Goal: Information Seeking & Learning: Learn about a topic

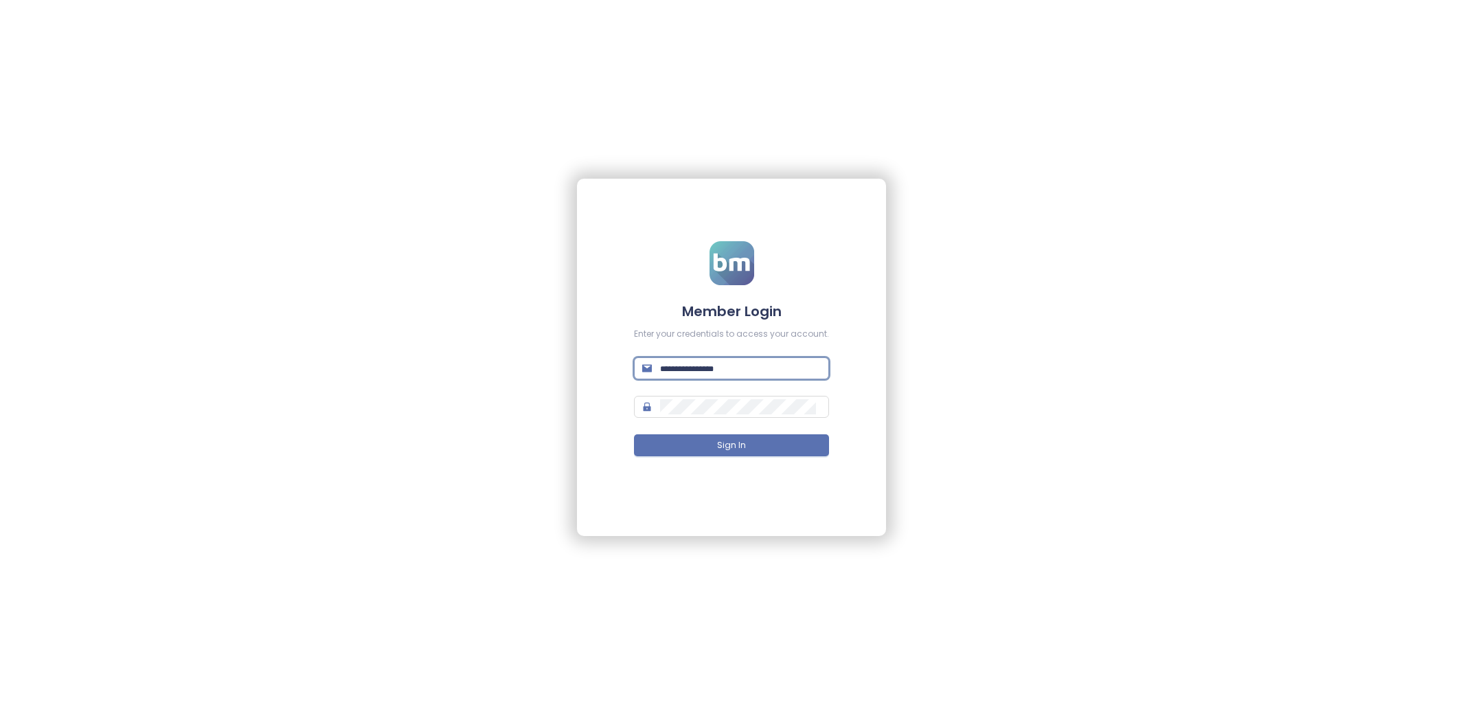
click at [731, 366] on input "text" at bounding box center [740, 368] width 161 height 15
type input "***"
click at [772, 376] on span at bounding box center [731, 368] width 195 height 22
type input "**********"
click at [791, 441] on button "Sign In" at bounding box center [731, 445] width 195 height 22
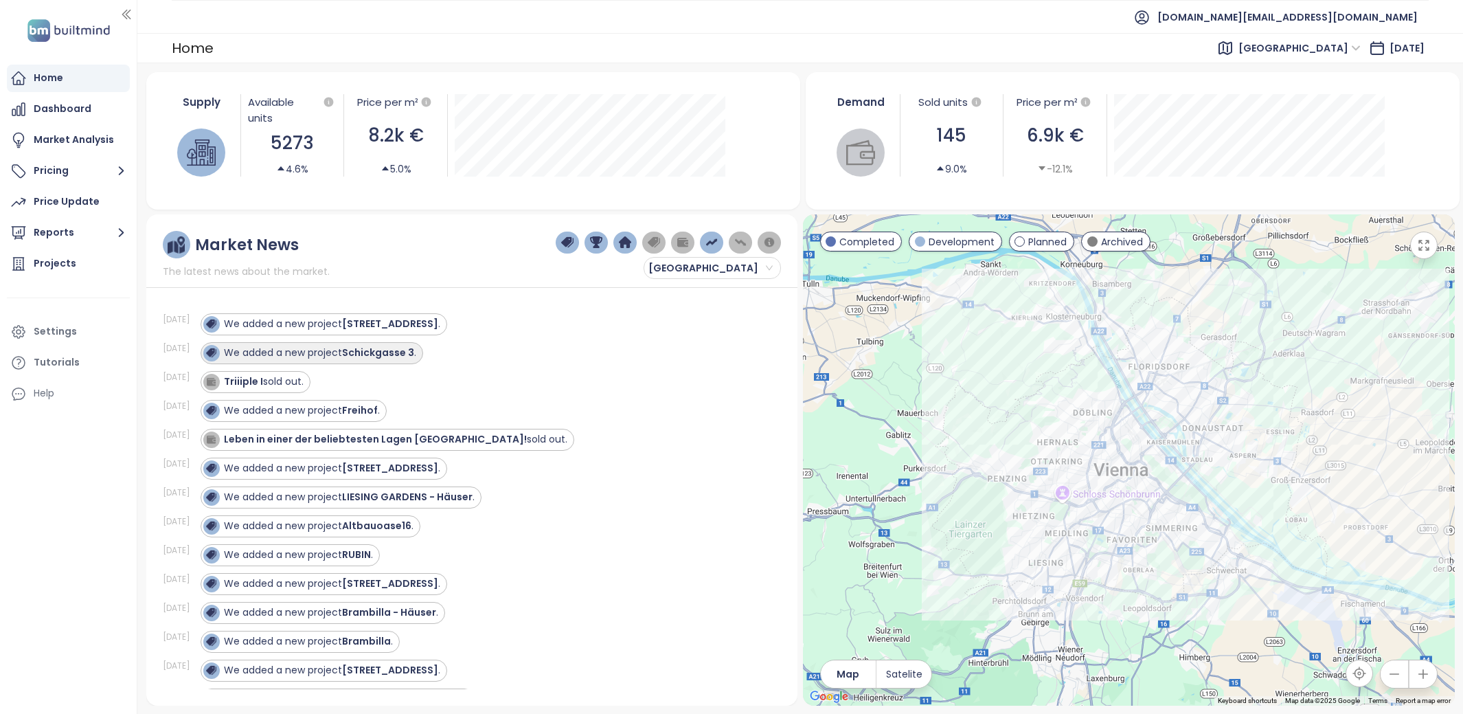
click at [354, 361] on div "We added a new project Schickgasse 3 ." at bounding box center [312, 353] width 223 height 22
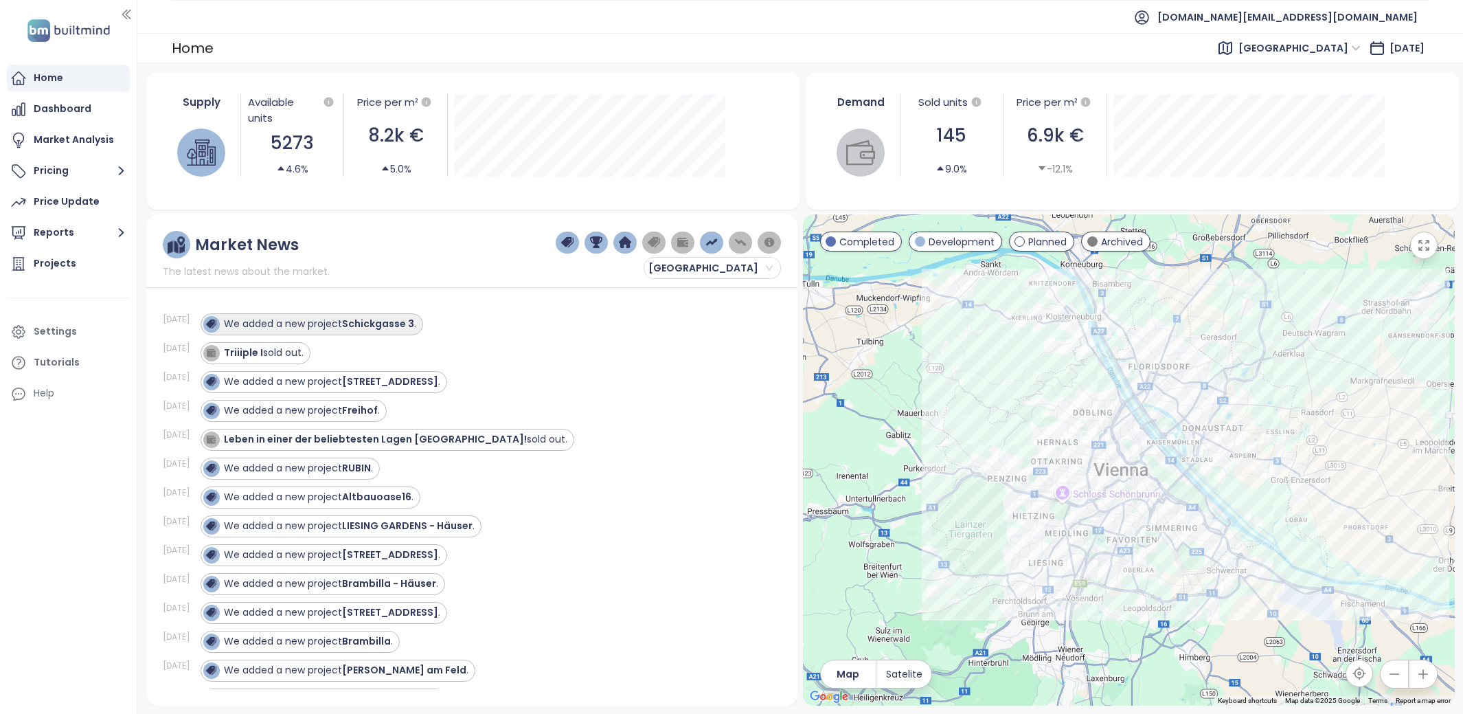
click at [372, 324] on strong "Schickgasse 3" at bounding box center [378, 324] width 72 height 14
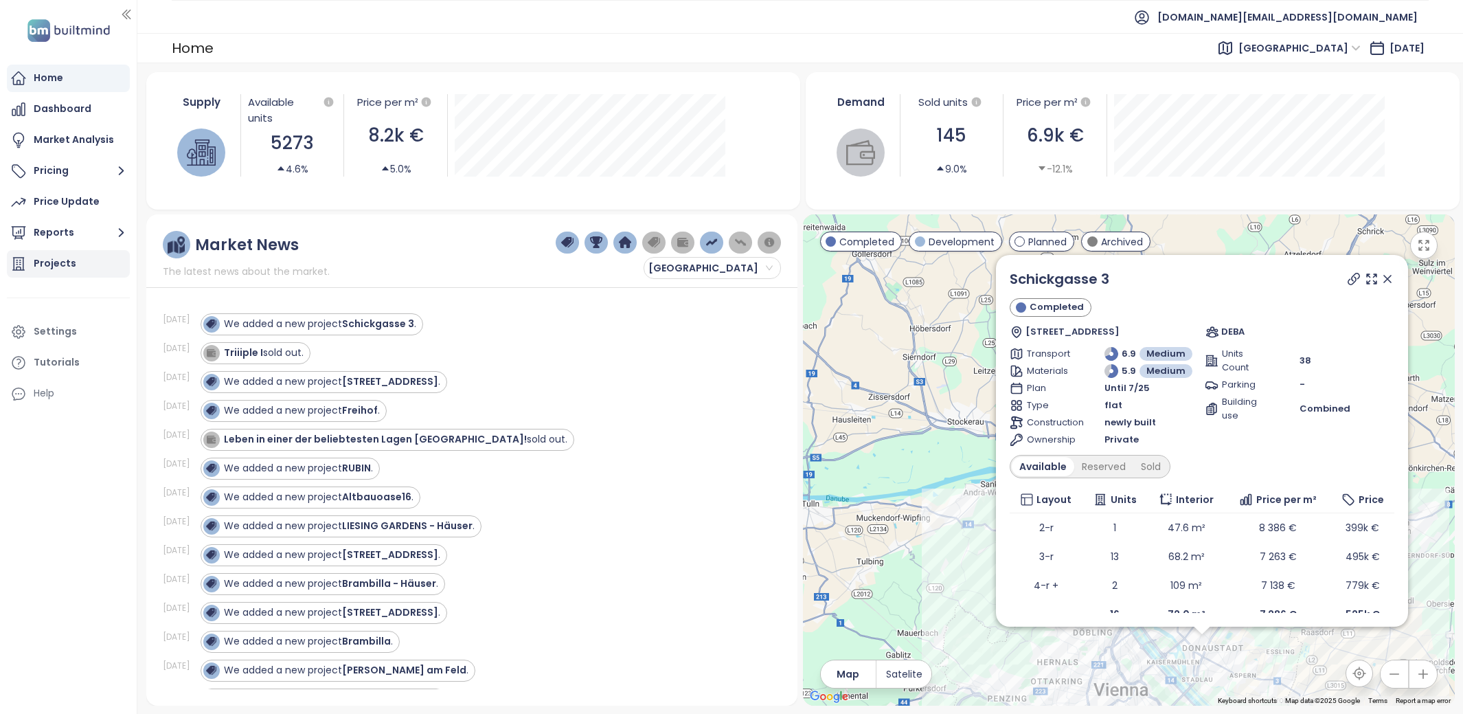
click at [69, 261] on div "Projects" at bounding box center [55, 263] width 43 height 17
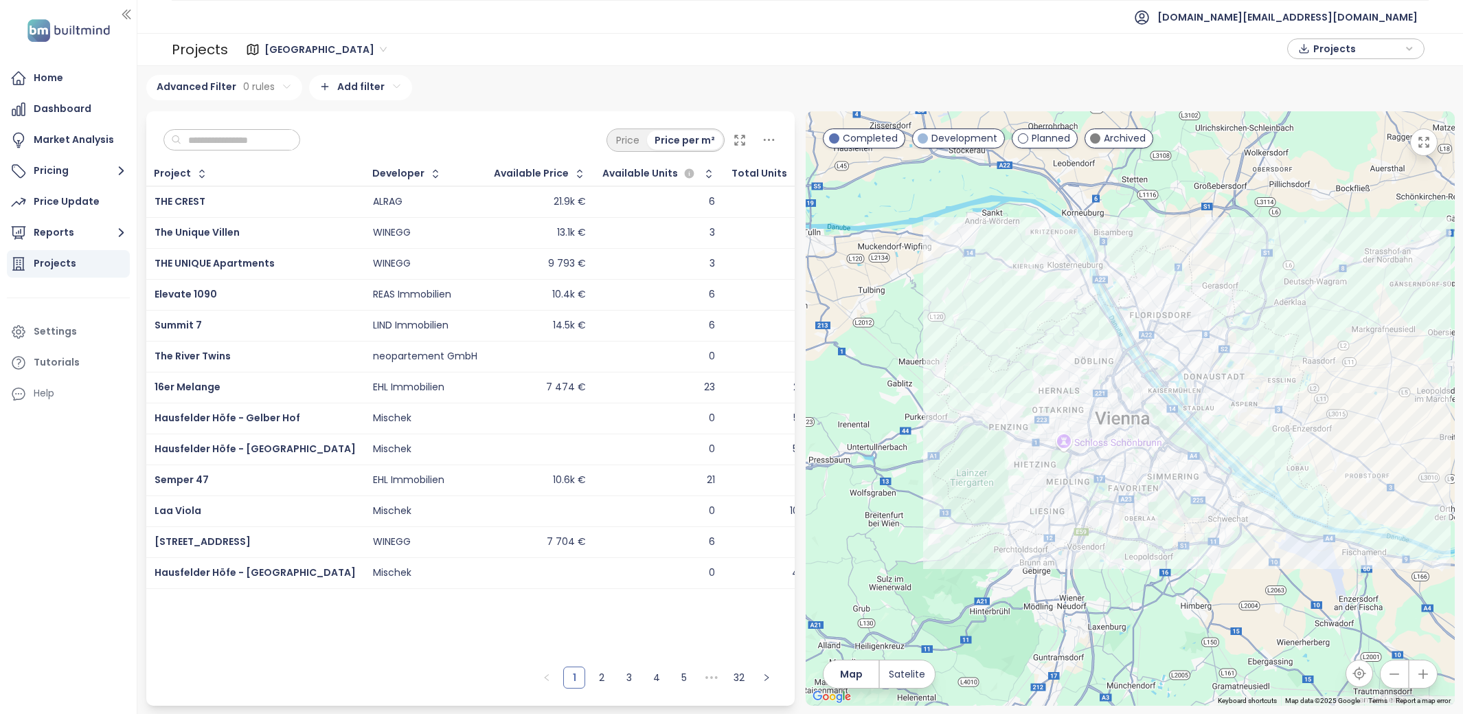
click at [231, 146] on input "text" at bounding box center [236, 140] width 111 height 21
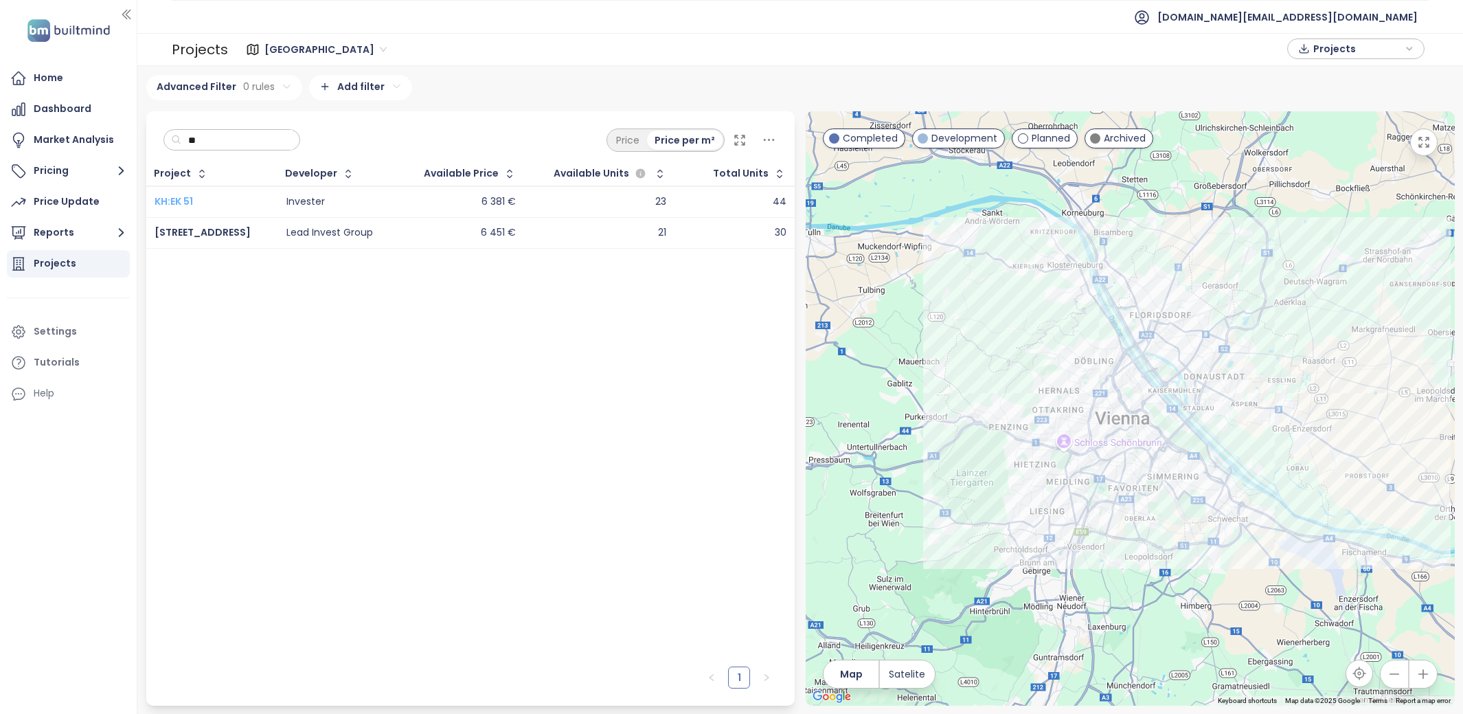
type input "**"
click at [174, 201] on span "KH:EK 51" at bounding box center [174, 201] width 38 height 14
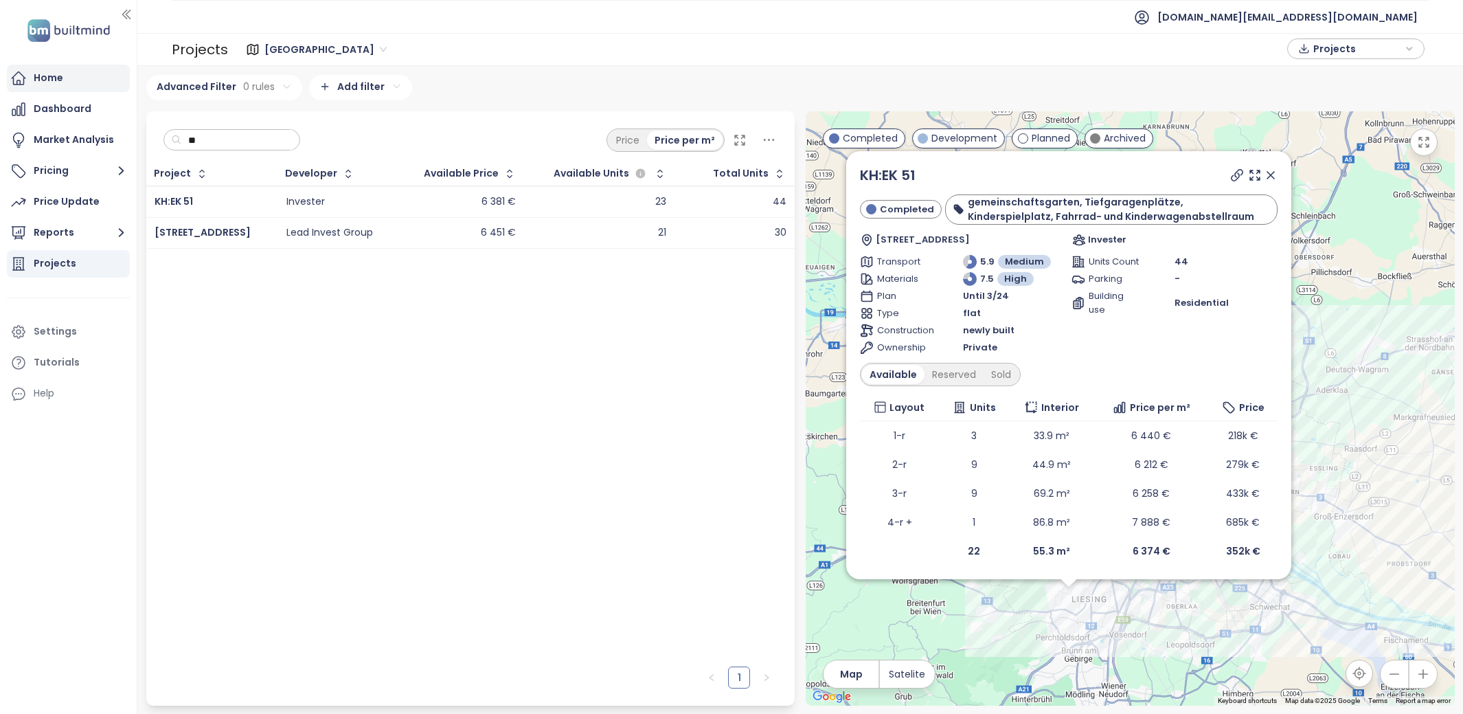
click at [67, 78] on div "Home" at bounding box center [68, 78] width 123 height 27
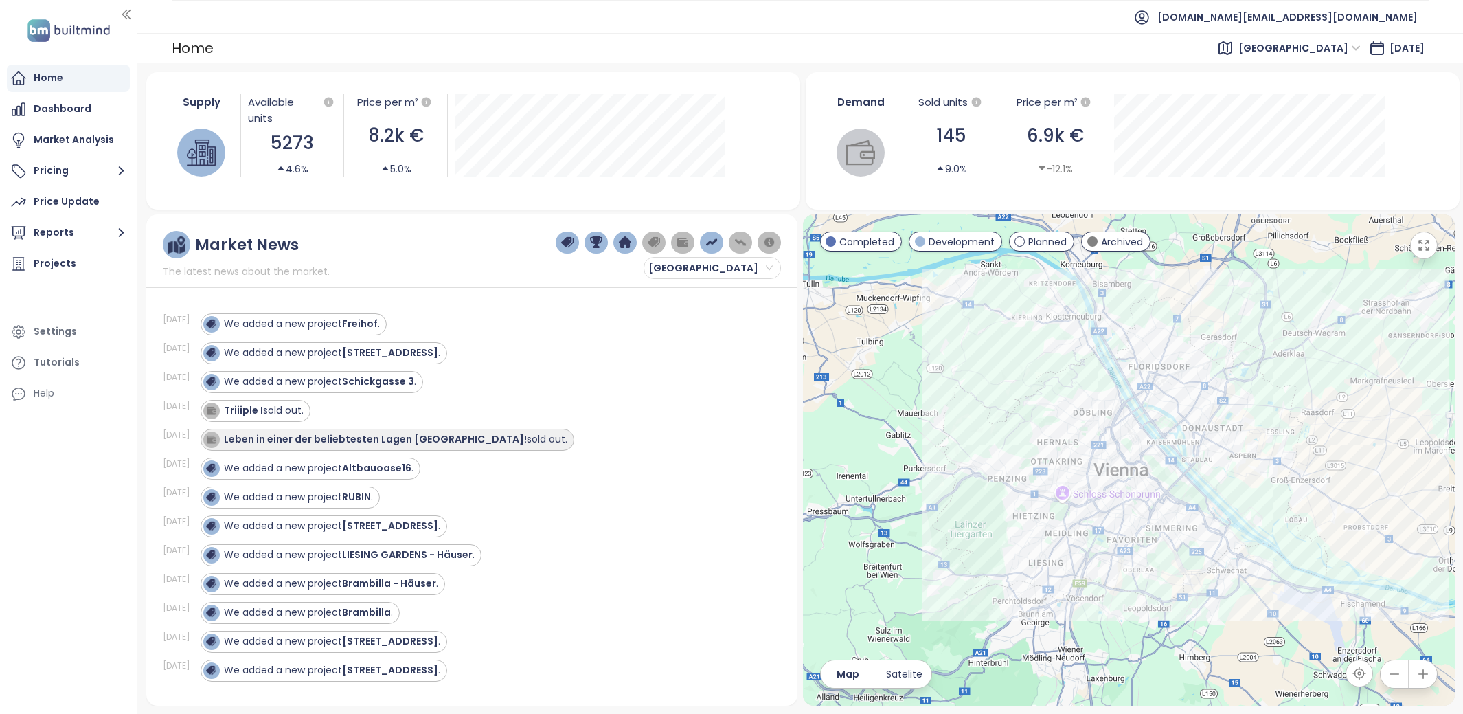
click at [312, 439] on strong "Leben in einer der beliebtesten Lagen Wiens!" at bounding box center [375, 439] width 303 height 14
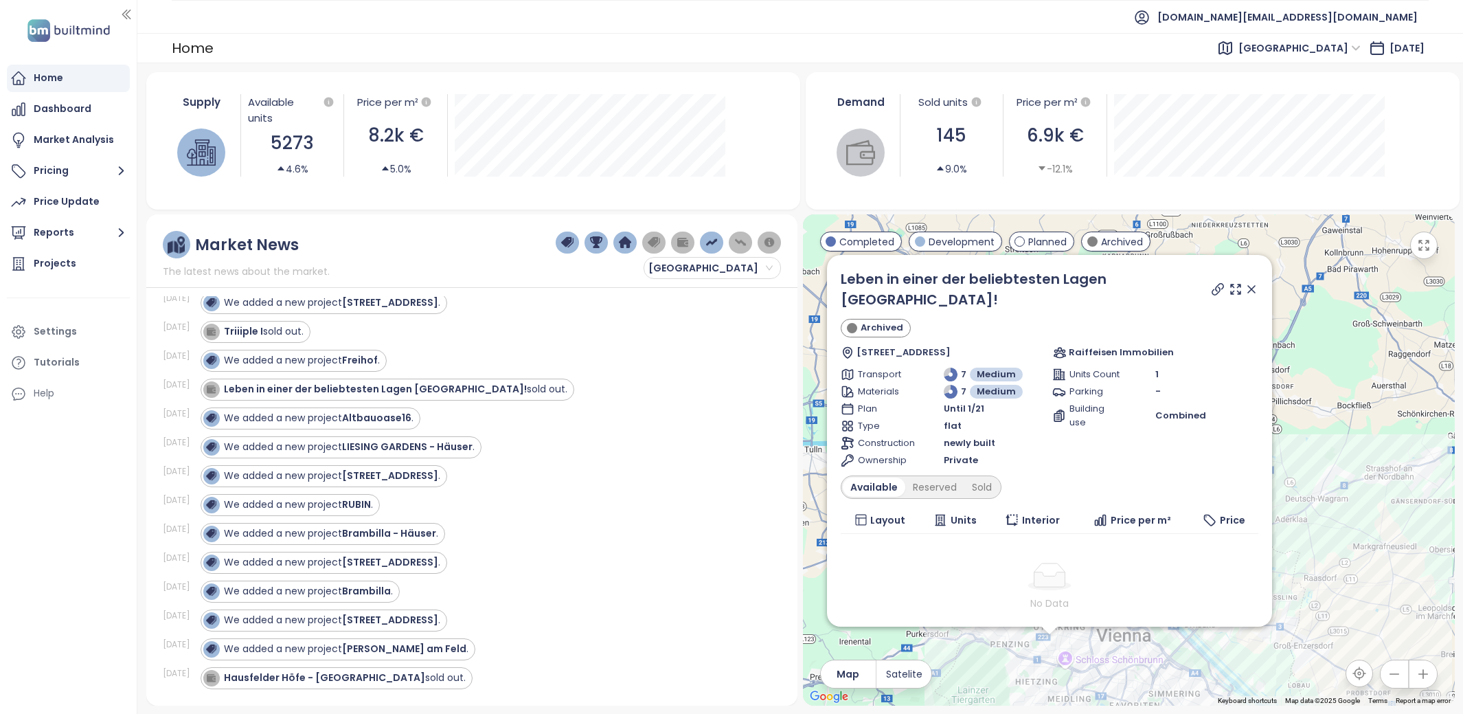
scroll to position [120, 0]
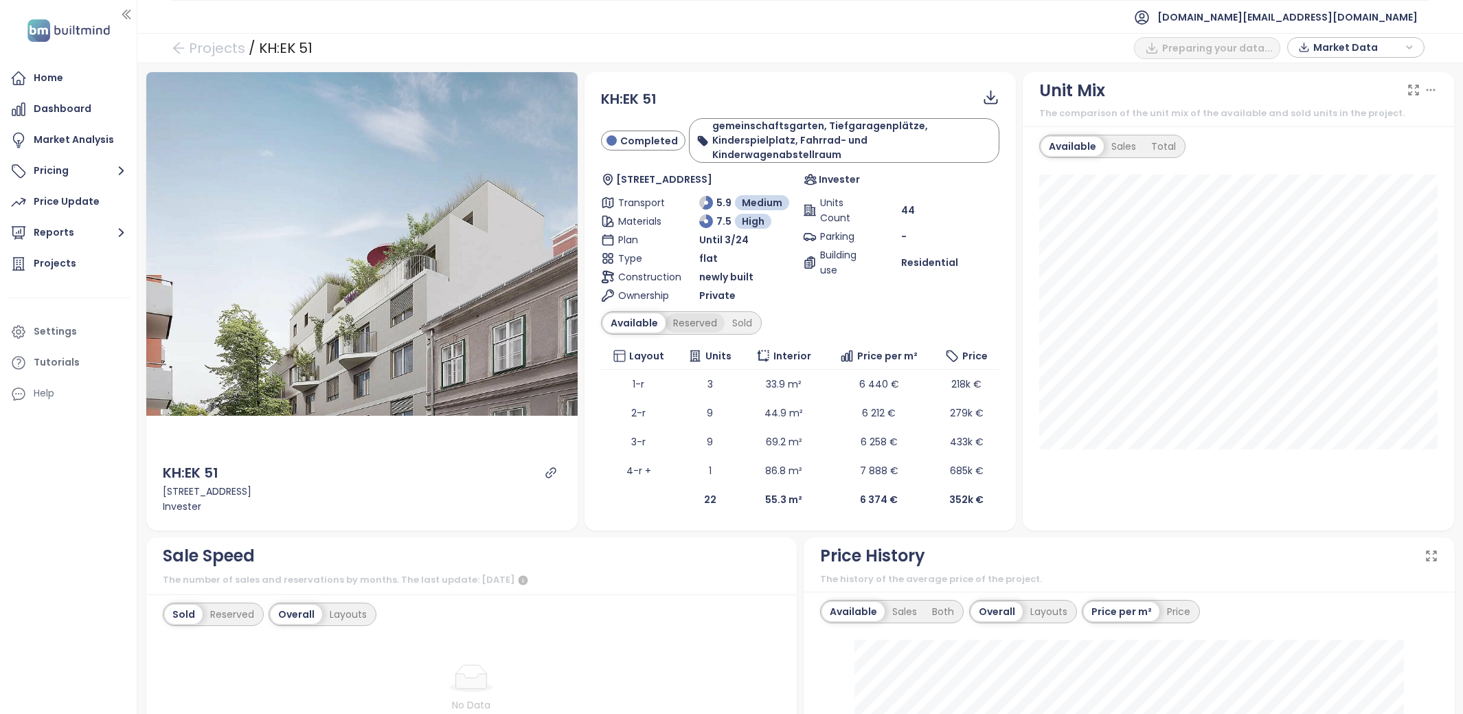
click at [693, 313] on div "Reserved" at bounding box center [695, 322] width 59 height 19
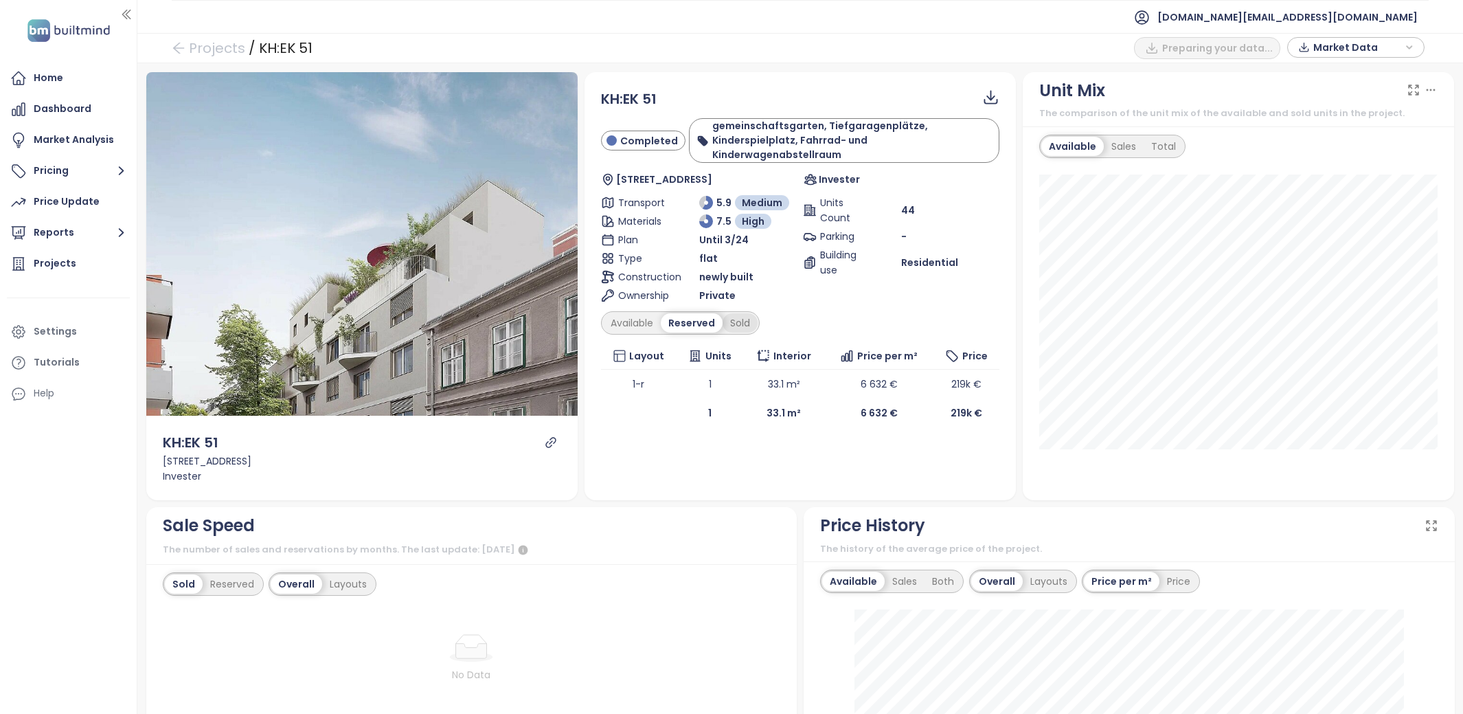
click at [742, 313] on div "Sold" at bounding box center [740, 322] width 35 height 19
click at [638, 313] on div "Available" at bounding box center [632, 322] width 58 height 19
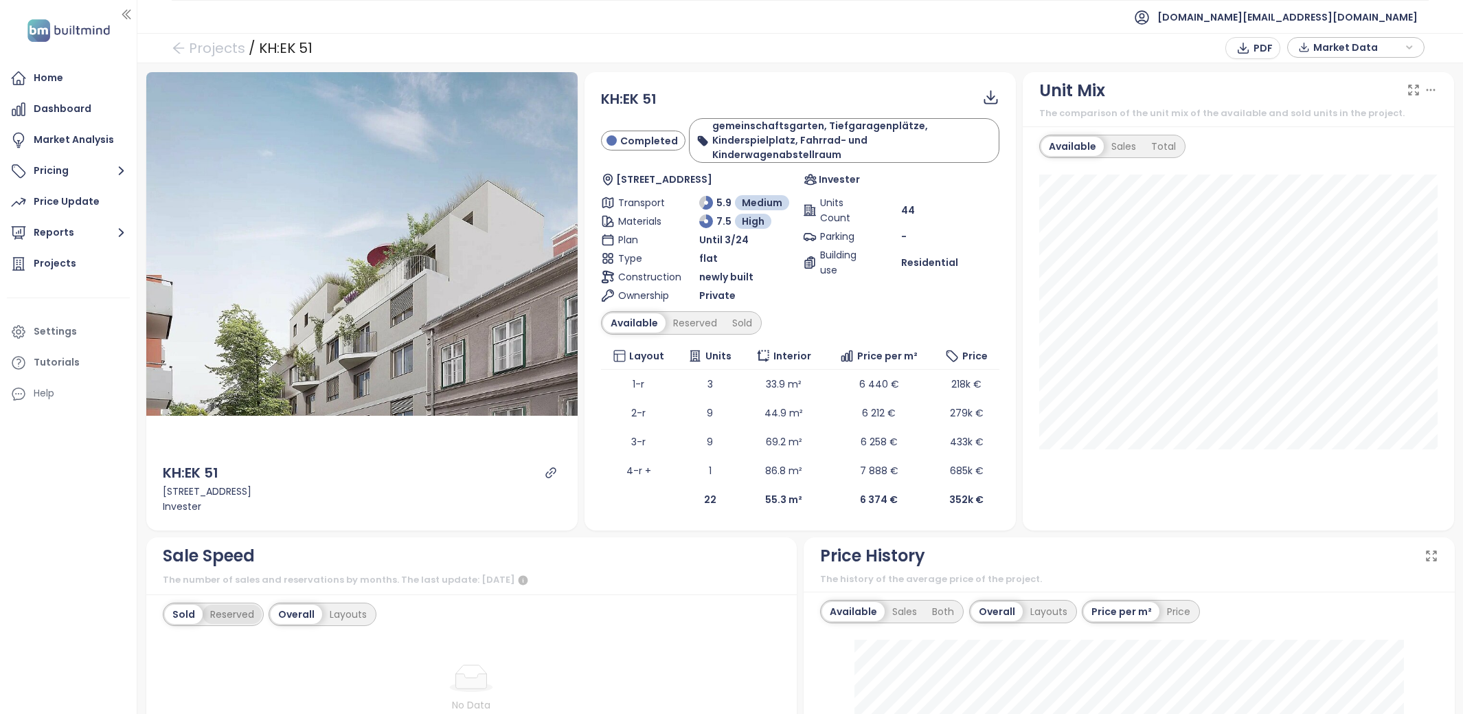
click at [241, 604] on div "Reserved" at bounding box center [232, 613] width 59 height 19
click at [345, 604] on div "Layouts" at bounding box center [348, 613] width 52 height 19
click at [182, 604] on div "Sold" at bounding box center [182, 613] width 35 height 19
click at [554, 466] on icon "link" at bounding box center [551, 472] width 12 height 12
